Goal: Task Accomplishment & Management: Manage account settings

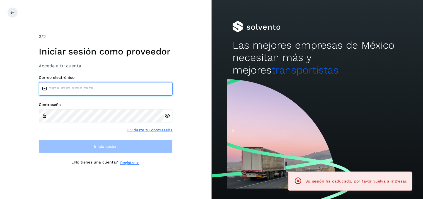
type input "**********"
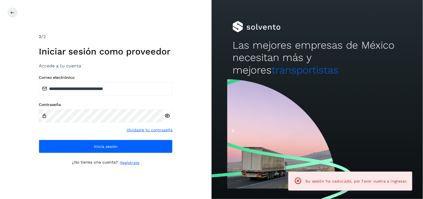
click at [102, 137] on div "**********" at bounding box center [106, 114] width 134 height 78
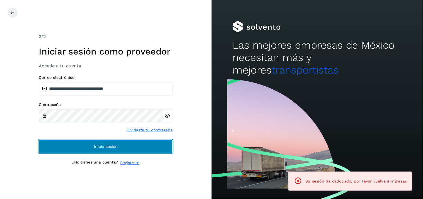
click at [103, 142] on button "Inicia sesión" at bounding box center [106, 145] width 134 height 13
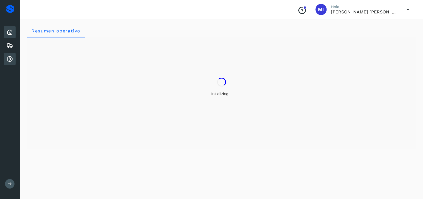
click at [8, 59] on icon at bounding box center [9, 58] width 7 height 7
